Goal: Transaction & Acquisition: Purchase product/service

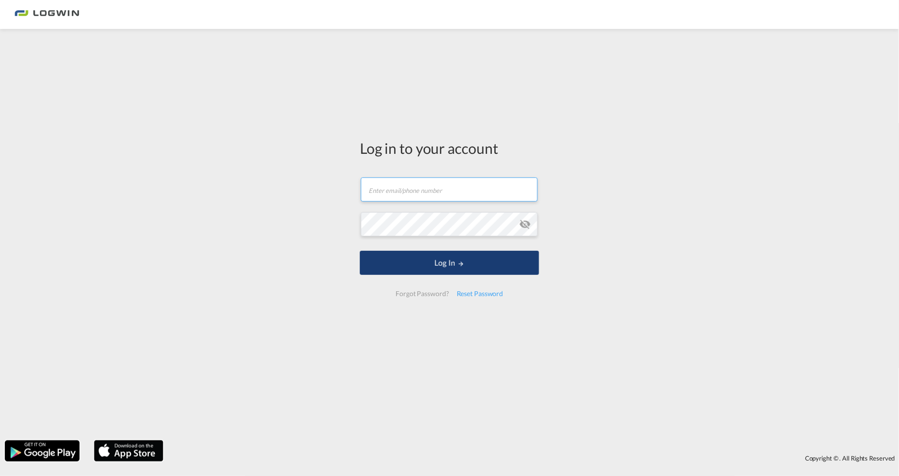
type input "[PERSON_NAME][EMAIL_ADDRESS][DOMAIN_NAME]"
click at [385, 260] on button "Log In" at bounding box center [449, 263] width 179 height 24
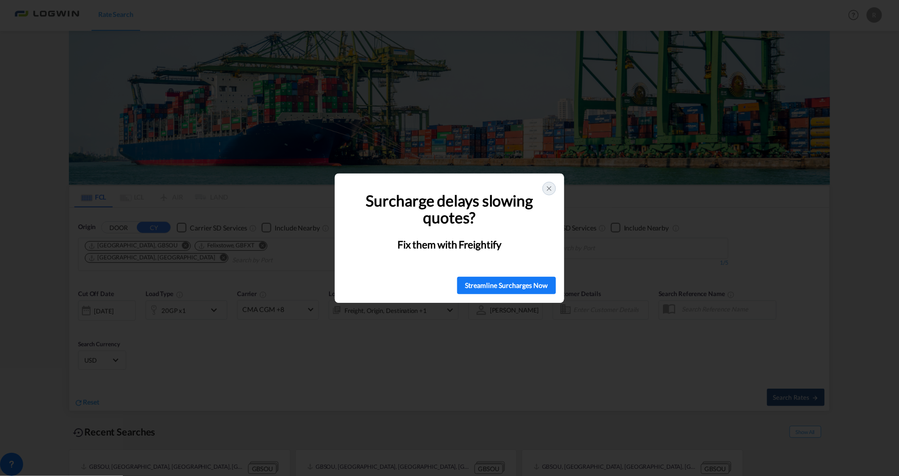
click at [546, 190] on icon at bounding box center [550, 189] width 8 height 8
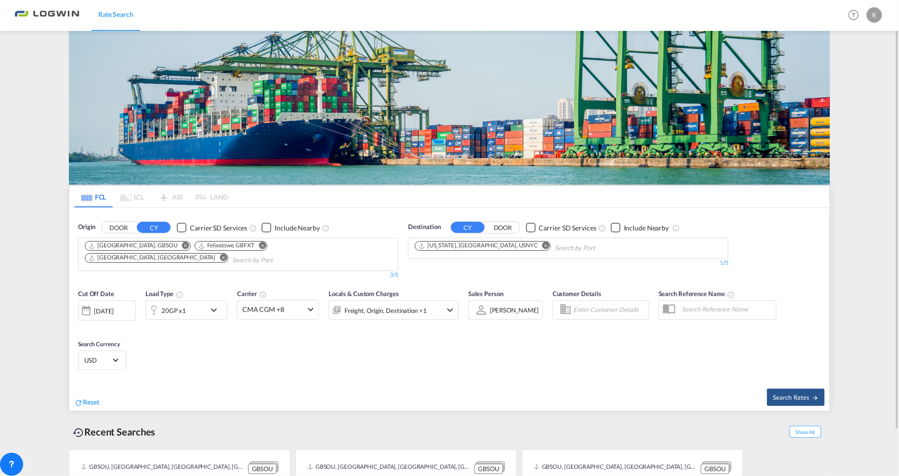
click at [182, 245] on md-icon "Remove" at bounding box center [185, 245] width 7 height 7
click at [160, 245] on md-chips-wrap "Felixstowe, GBFXT [GEOGRAPHIC_DATA], [GEOGRAPHIC_DATA]" at bounding box center [238, 253] width 310 height 30
click at [153, 244] on md-icon "Remove" at bounding box center [152, 245] width 7 height 7
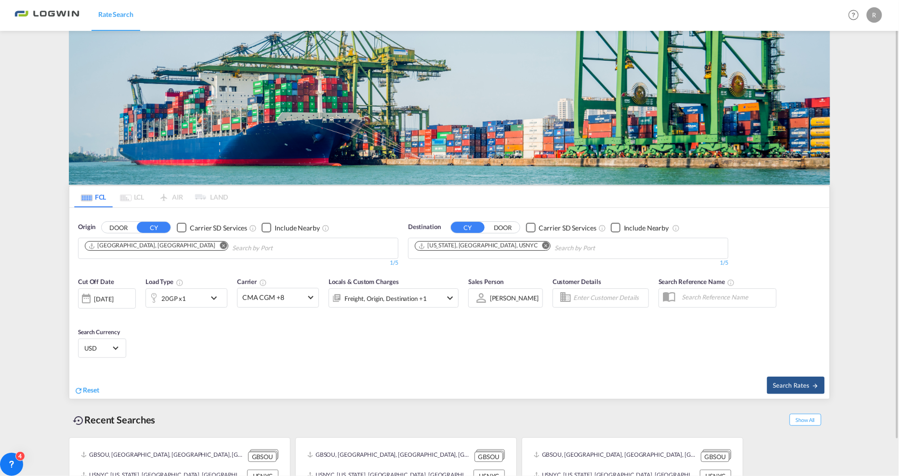
click at [213, 241] on button "Remove" at bounding box center [220, 246] width 14 height 10
click at [178, 241] on md-chips-wrap "Chips container with autocompletion. Enter the text area, type text to search, …" at bounding box center [131, 247] width 97 height 18
click at [124, 247] on body "Rate Search Rate Search Help Resources Product Release R My Profile Logout FCL …" at bounding box center [449, 238] width 899 height 476
type input "[GEOGRAPHIC_DATA]"
drag, startPoint x: 124, startPoint y: 247, endPoint x: 145, endPoint y: 249, distance: 20.8
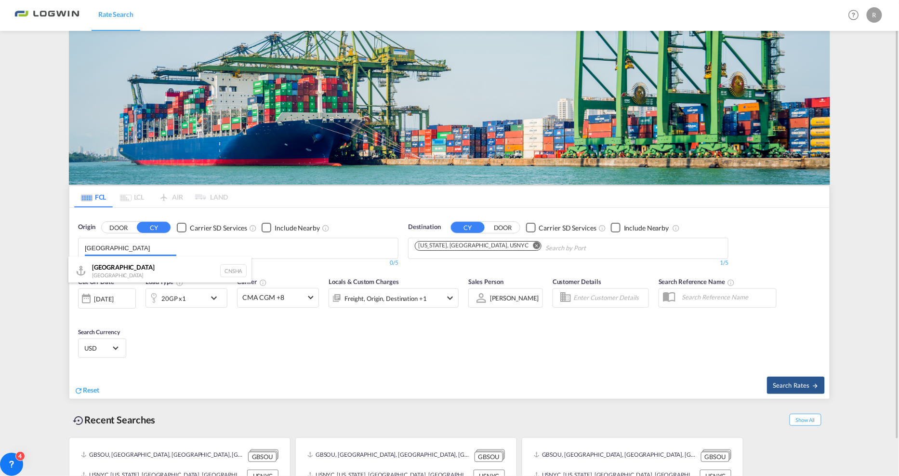
click at [131, 244] on body "Rate Search Rate Search Help Resources Product Release R My Profile Logout FCL …" at bounding box center [449, 238] width 899 height 476
drag, startPoint x: 113, startPoint y: 268, endPoint x: 120, endPoint y: 270, distance: 7.2
click at [113, 268] on div "Shanghai [GEOGRAPHIC_DATA] CNSHA" at bounding box center [159, 270] width 183 height 29
click at [543, 247] on md-icon "Remove" at bounding box center [546, 245] width 7 height 7
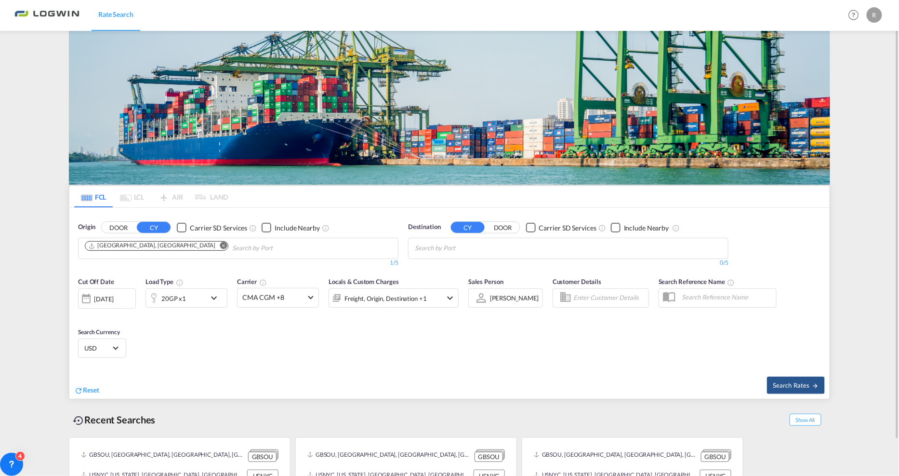
click at [490, 247] on body "Rate Search Rate Search Help Resources Product Release R My Profile Logout FCL …" at bounding box center [449, 238] width 899 height 476
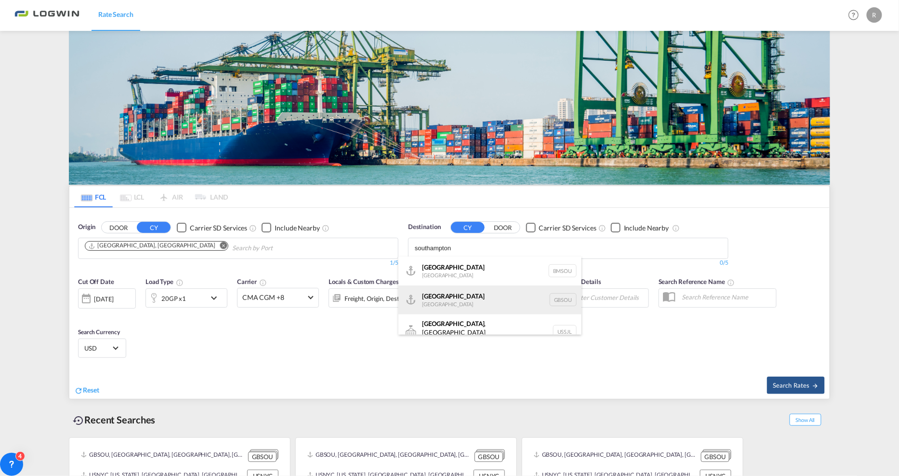
type input "southampton"
click at [449, 306] on div "[GEOGRAPHIC_DATA] [GEOGRAPHIC_DATA] GBSOU" at bounding box center [490, 299] width 183 height 29
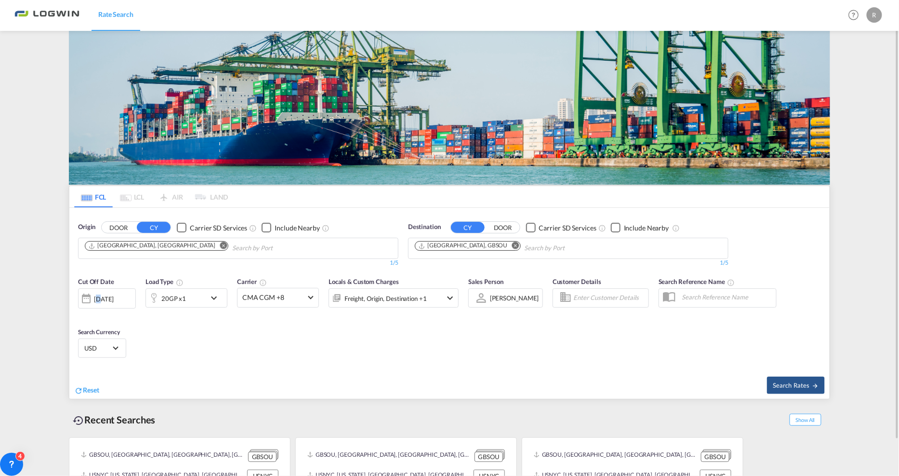
click at [100, 294] on div "[DATE]" at bounding box center [104, 298] width 20 height 9
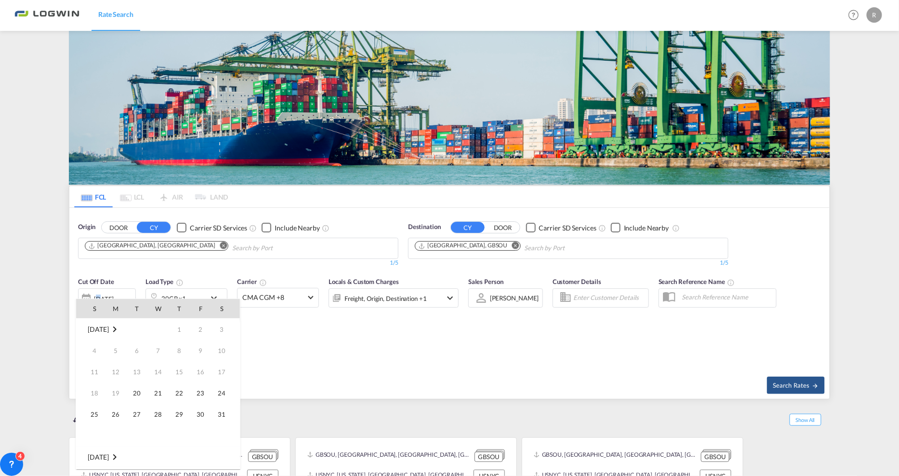
scroll to position [383, 0]
click at [120, 416] on span "25" at bounding box center [115, 413] width 19 height 19
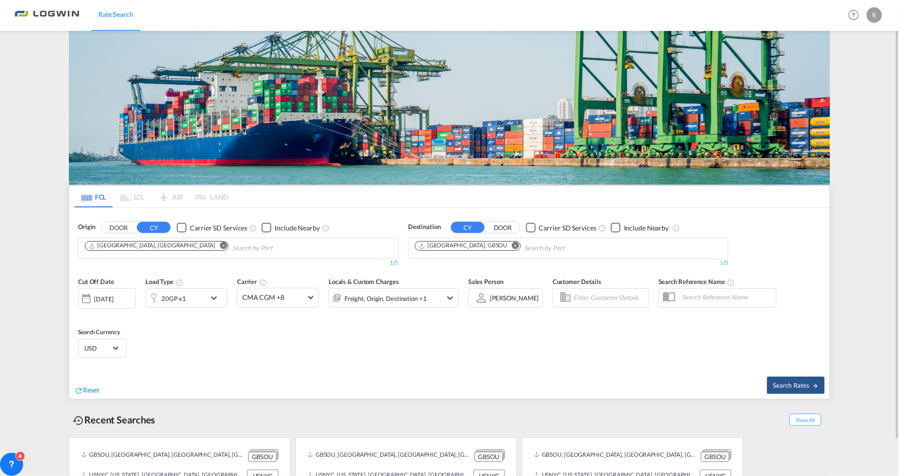
click at [384, 374] on div "Reset" at bounding box center [263, 382] width 378 height 27
click at [784, 388] on span "Search Rates" at bounding box center [796, 385] width 46 height 8
type input "CNSHA to GBSOU / [DATE]"
